Goal: Manage account settings

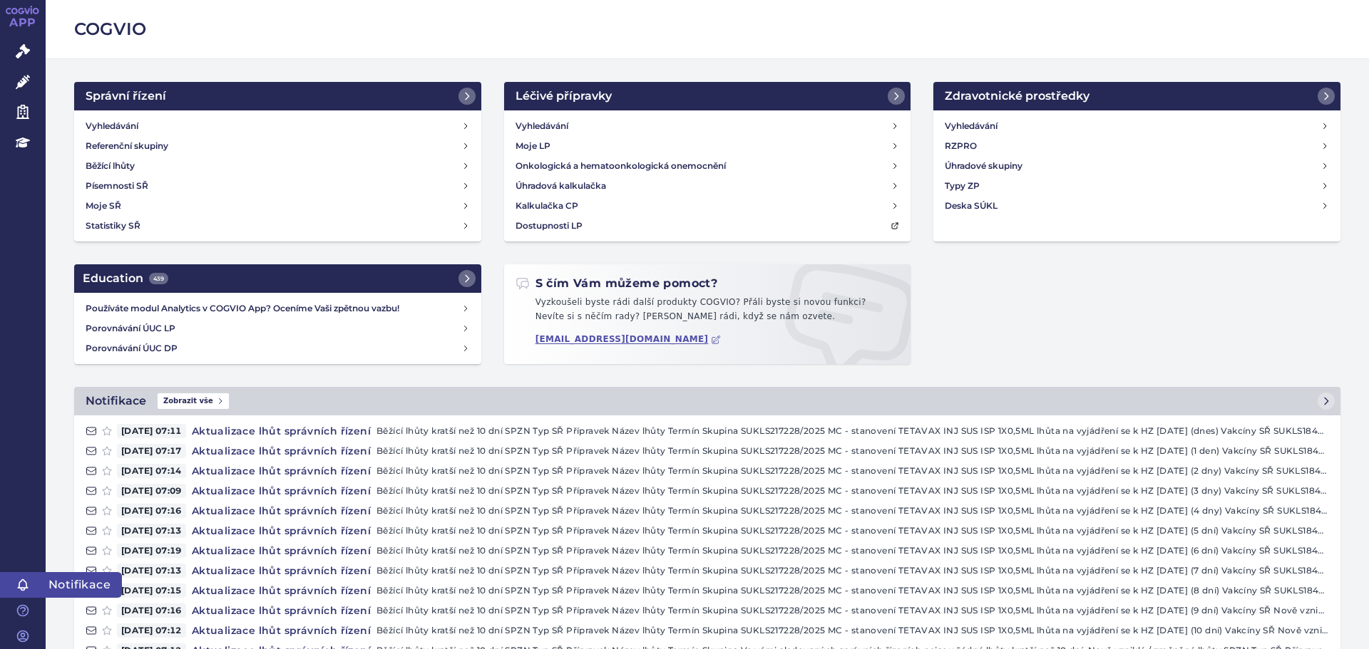
click at [34, 587] on link "Notifikace" at bounding box center [23, 585] width 46 height 26
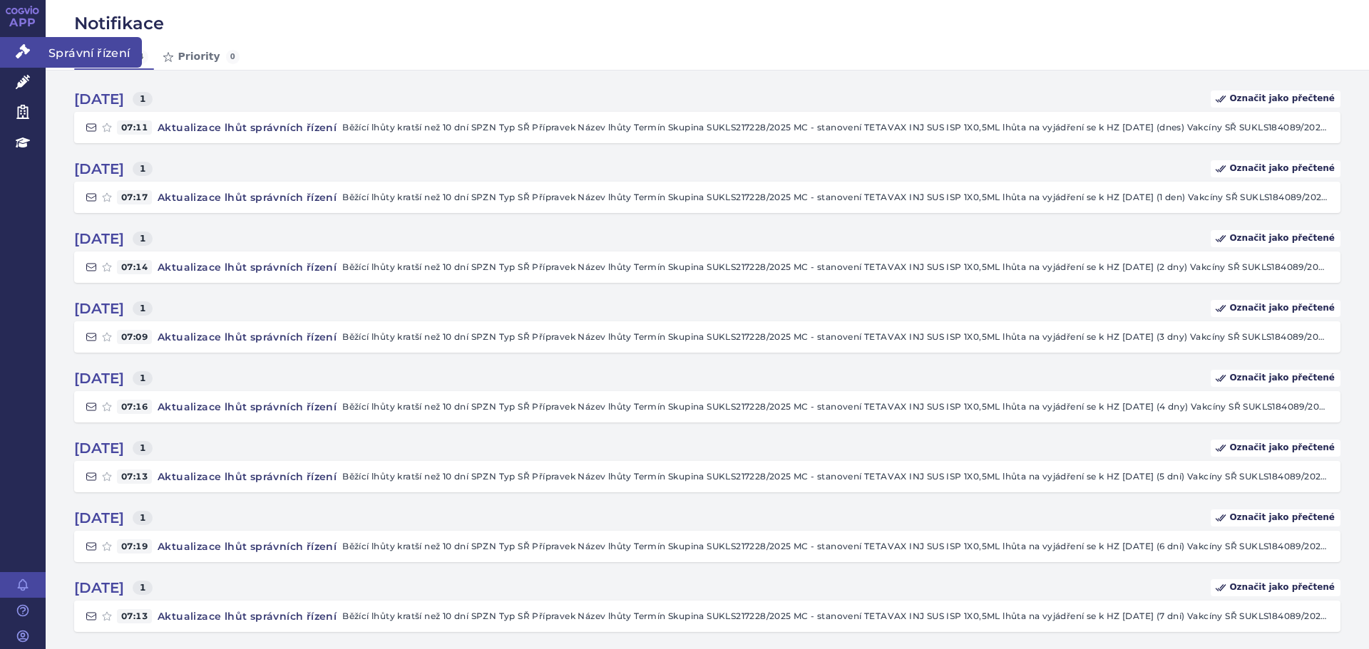
click at [21, 54] on icon at bounding box center [23, 51] width 14 height 14
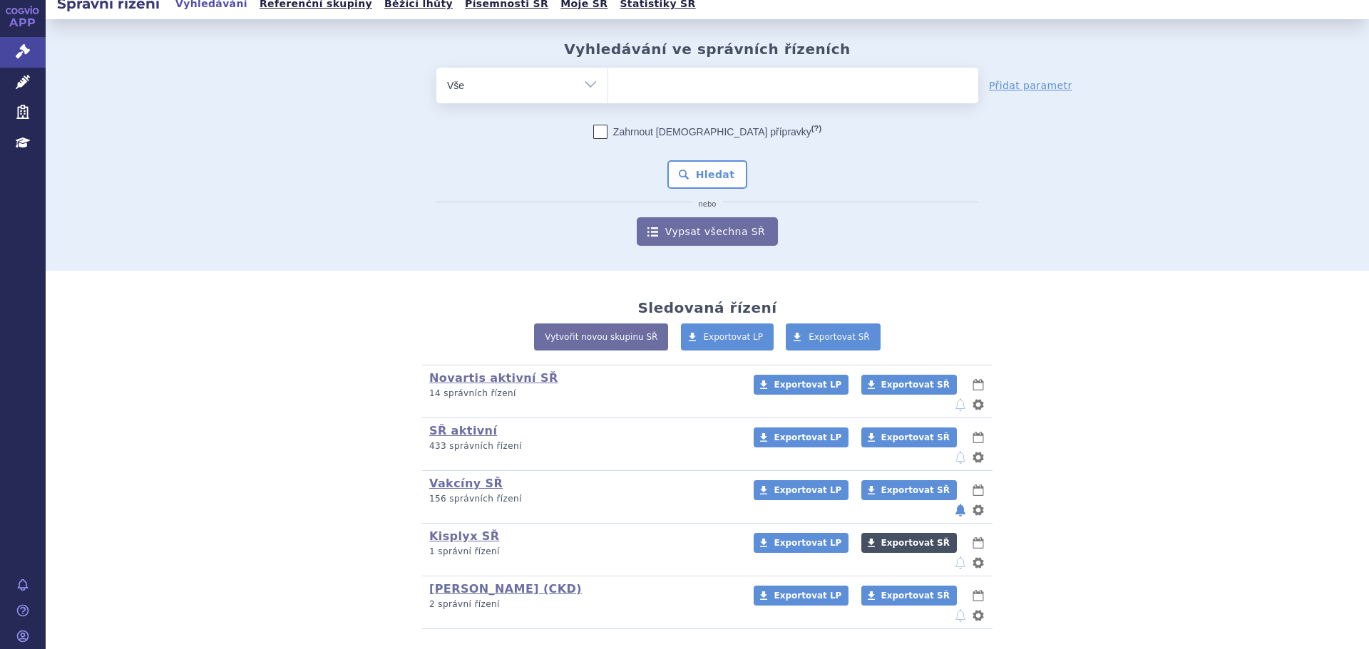
scroll to position [15, 0]
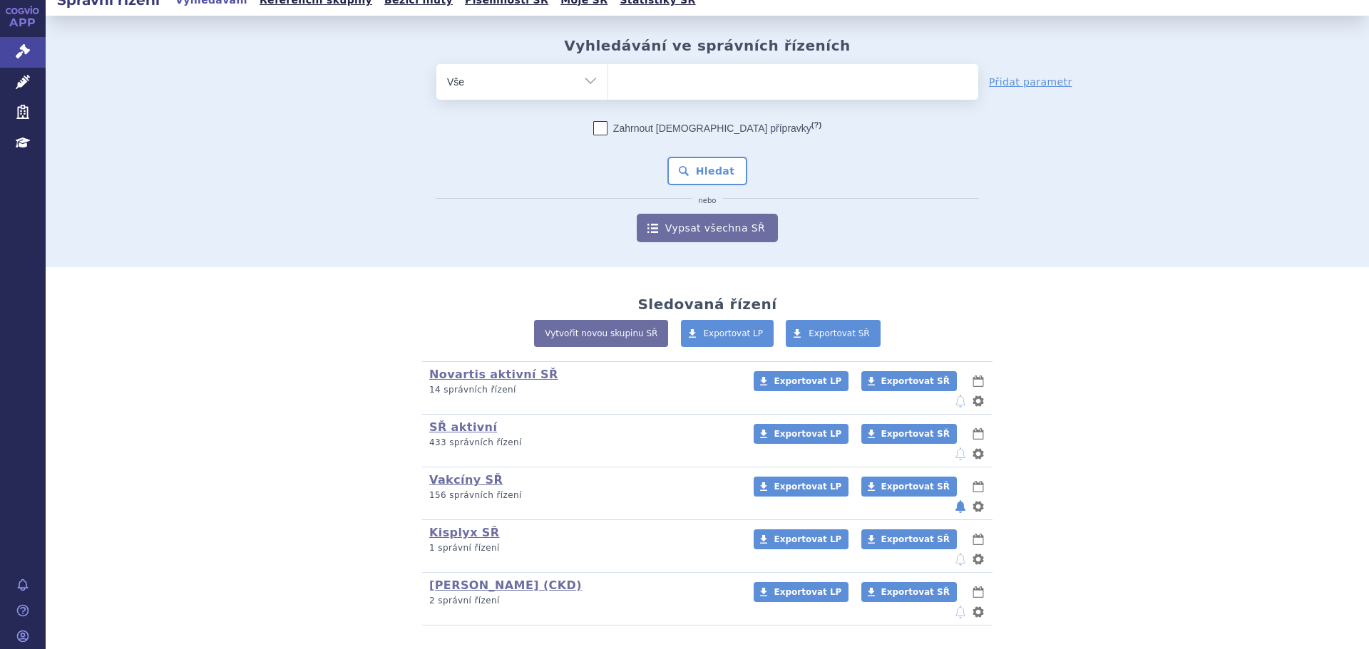
click at [955, 498] on button "notifikace" at bounding box center [960, 506] width 14 height 17
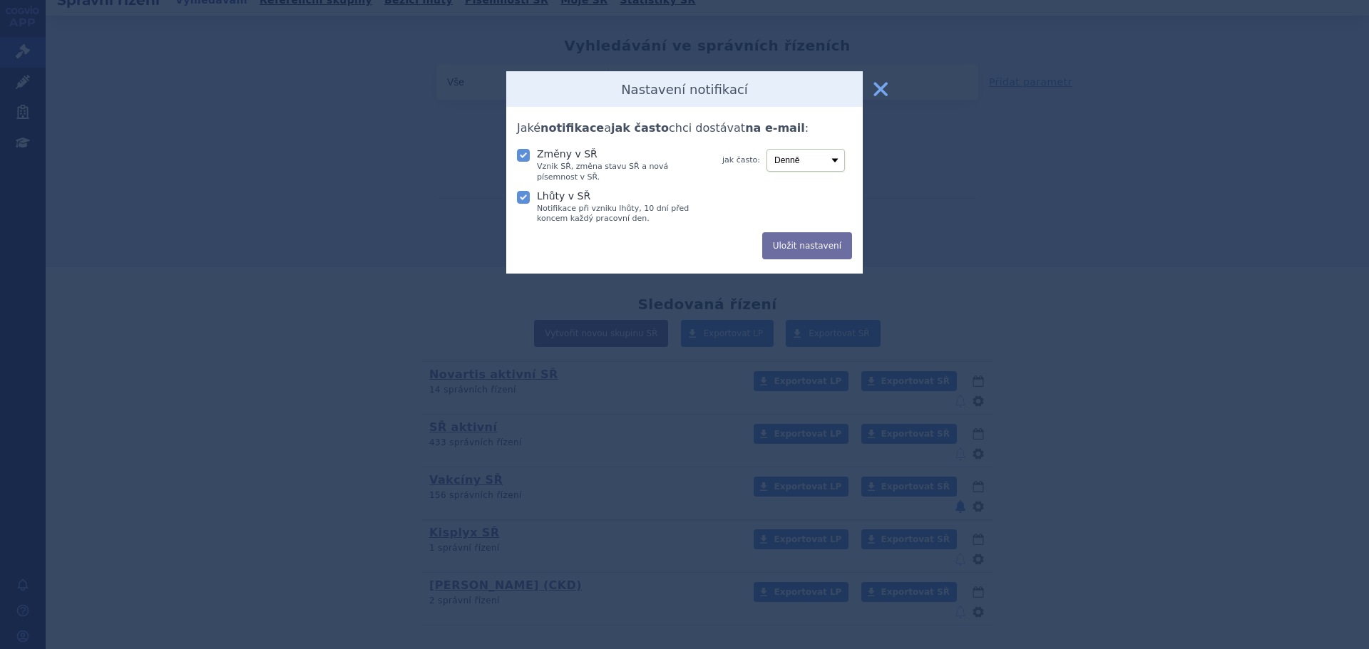
click at [525, 158] on icon at bounding box center [523, 155] width 13 height 13
click at [525, 158] on input "Změny v SŘ Vznik SŘ, změna stavu SŘ a nová písemnost v SŘ." at bounding box center [525, 154] width 14 height 14
checkbox input "false"
click at [520, 197] on icon at bounding box center [523, 197] width 13 height 13
click at [520, 197] on input "Lhůty v SŘ Notifikace při vzniku lhůty, 10 dní před koncem každý pracovní den." at bounding box center [525, 196] width 14 height 14
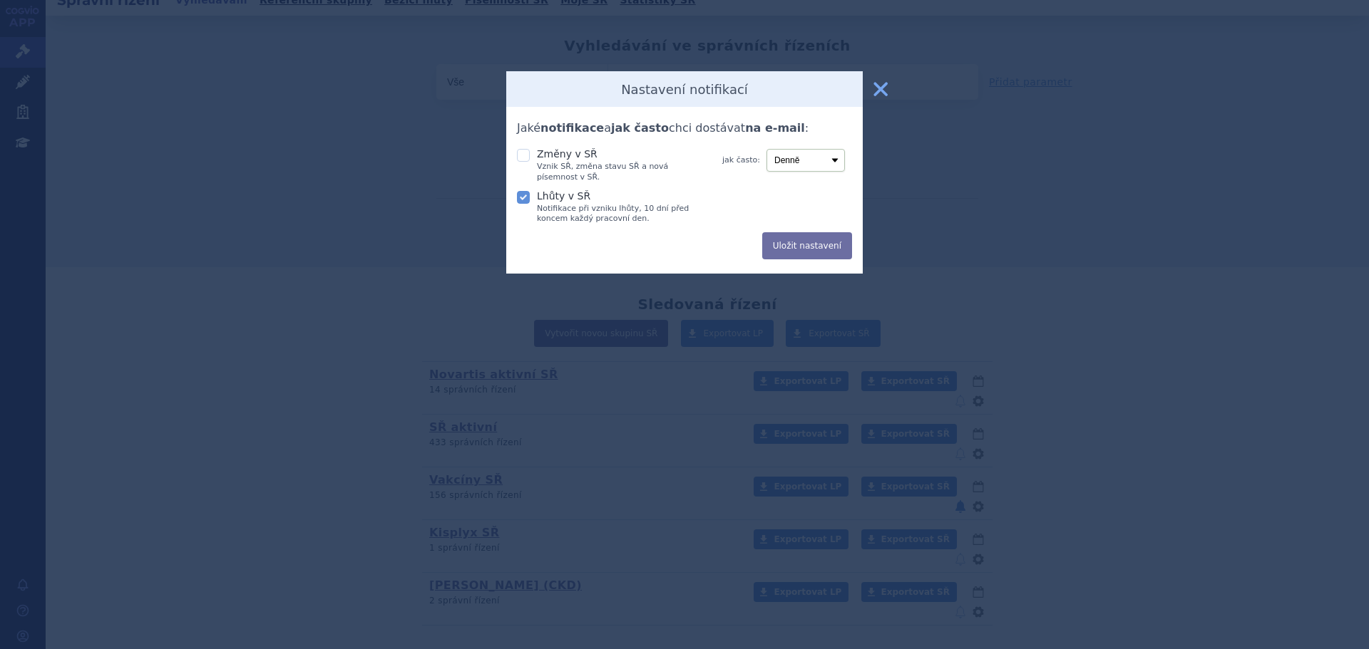
checkbox input "false"
click at [790, 245] on button "Uložit nastavení" at bounding box center [807, 245] width 90 height 27
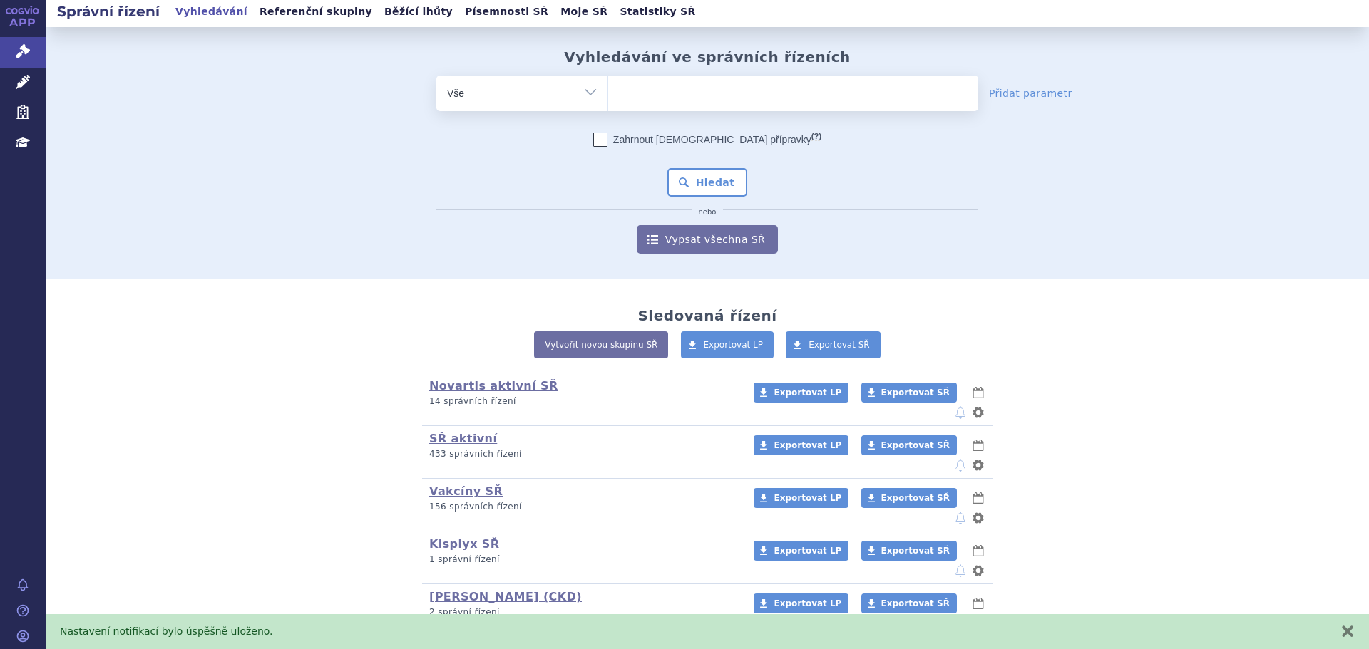
scroll to position [0, 0]
